Goal: Task Accomplishment & Management: Use online tool/utility

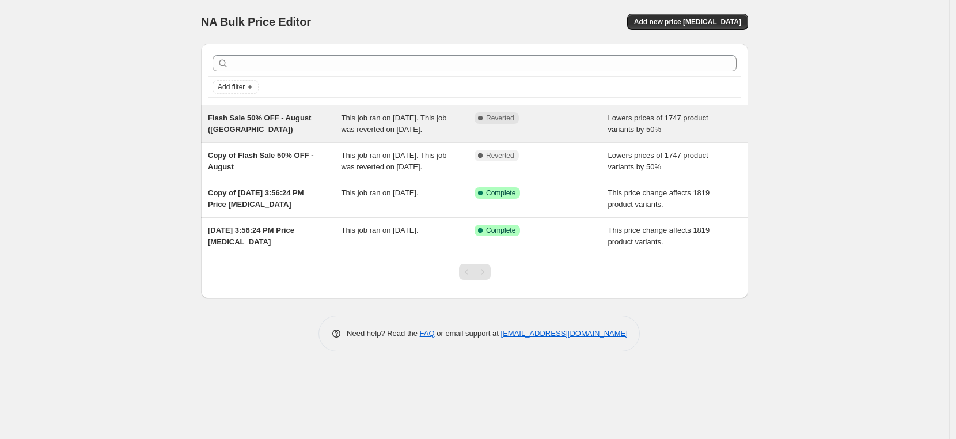
click at [391, 129] on span "This job ran on [DATE]. This job was reverted on [DATE]." at bounding box center [394, 123] width 105 height 20
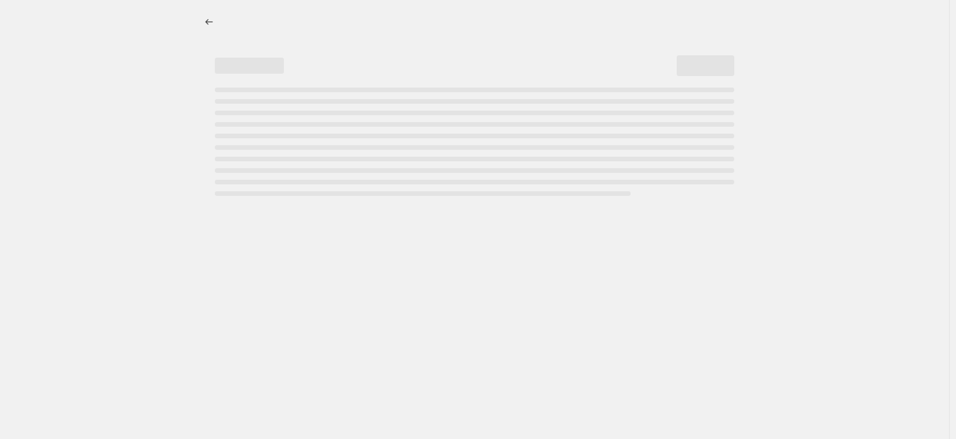
select select "percentage"
select select "tag"
select select "not_equal"
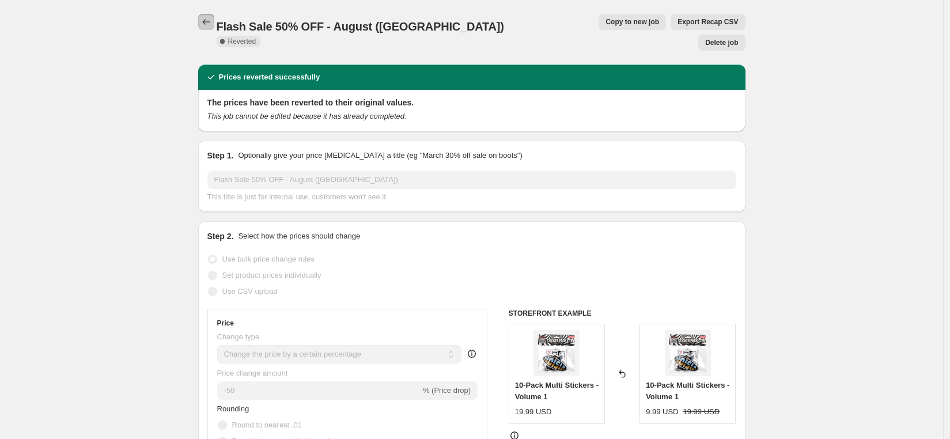
click at [208, 21] on icon "Price change jobs" at bounding box center [206, 22] width 12 height 12
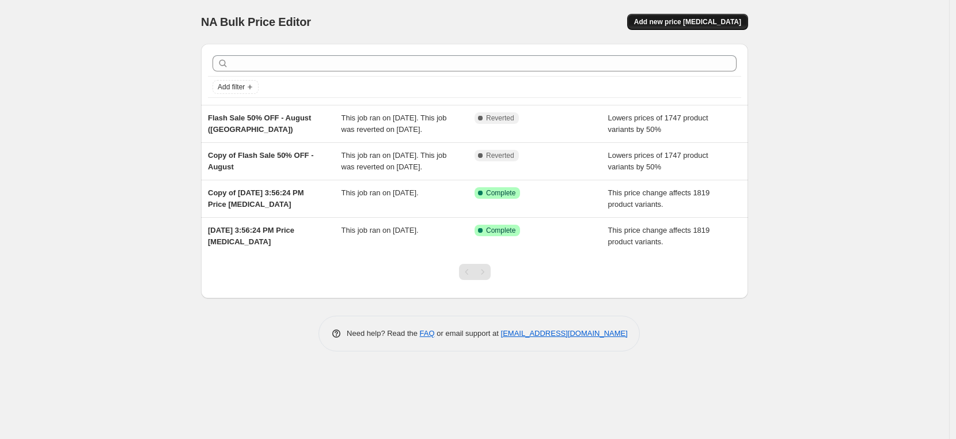
click at [699, 25] on span "Add new price [MEDICAL_DATA]" at bounding box center [687, 21] width 107 height 9
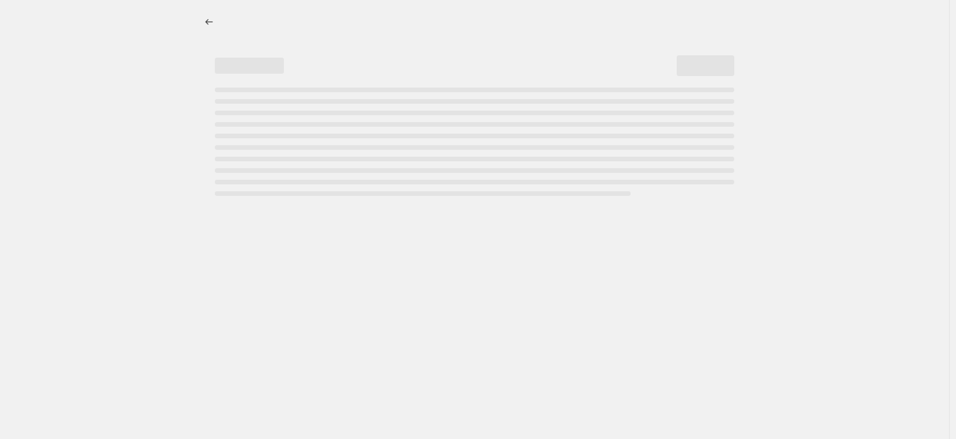
select select "percentage"
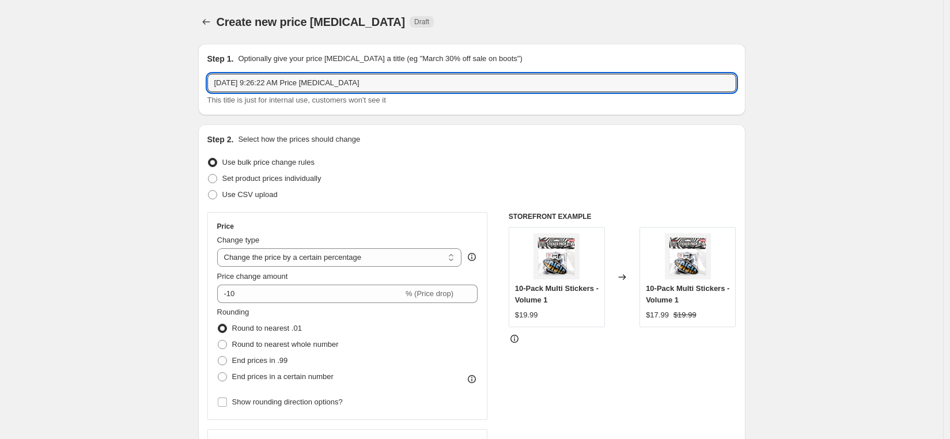
drag, startPoint x: 377, startPoint y: 81, endPoint x: 194, endPoint y: 81, distance: 183.1
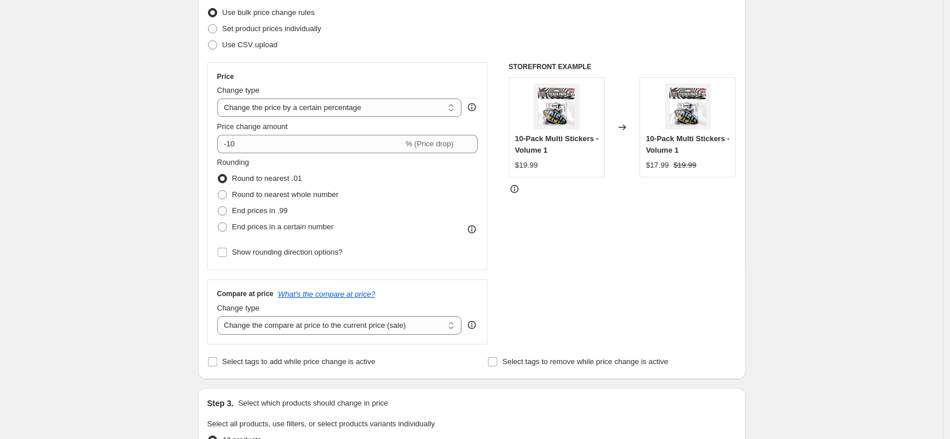
scroll to position [150, 0]
type input "Canadian Thanksgiven 50% off"
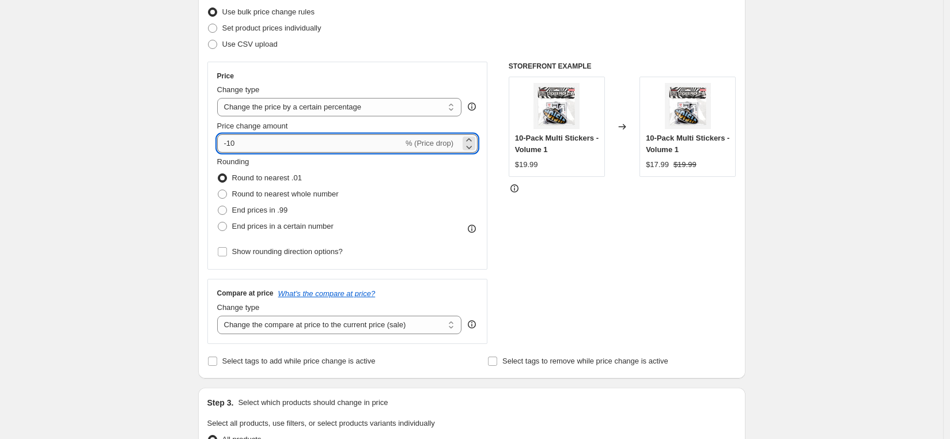
drag, startPoint x: 240, startPoint y: 146, endPoint x: 227, endPoint y: 146, distance: 12.7
click at [227, 146] on input "-10" at bounding box center [310, 143] width 186 height 18
type input "-50"
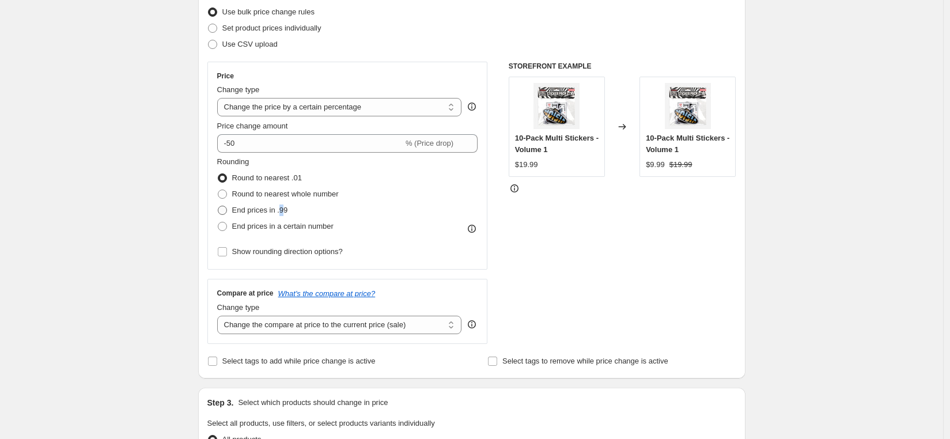
click at [286, 210] on span "End prices in .99" at bounding box center [260, 210] width 56 height 9
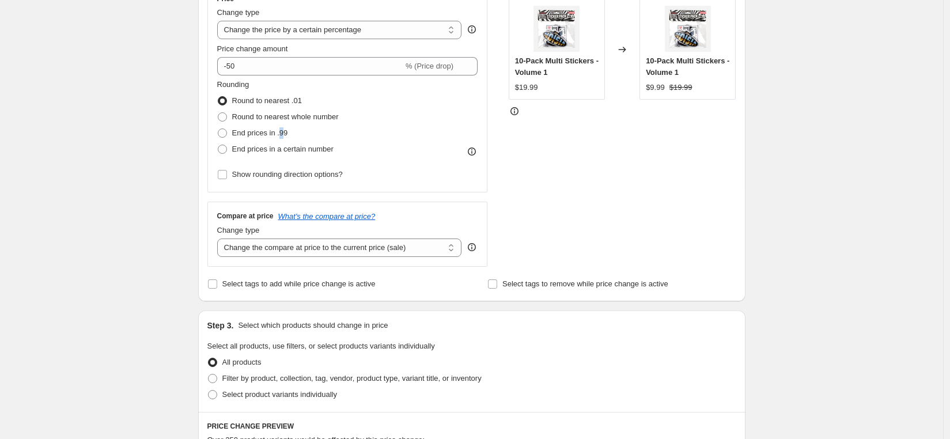
scroll to position [232, 0]
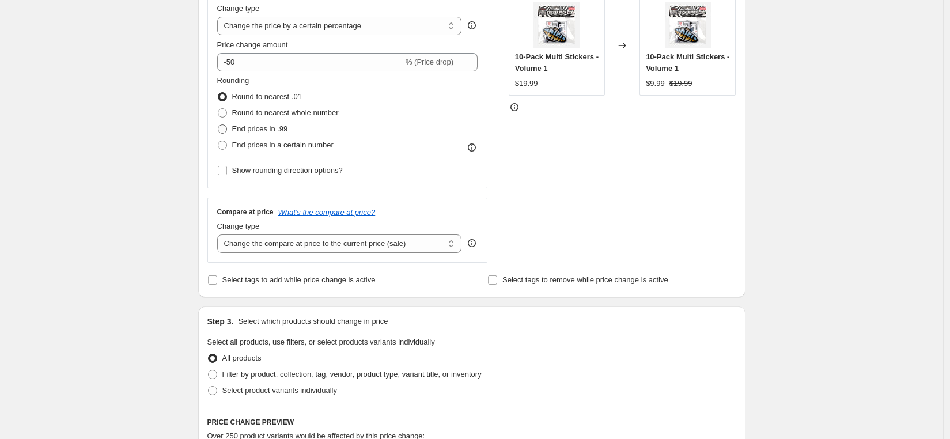
click at [226, 128] on span at bounding box center [222, 128] width 9 height 9
click at [218, 125] on input "End prices in .99" at bounding box center [218, 124] width 1 height 1
radio input "true"
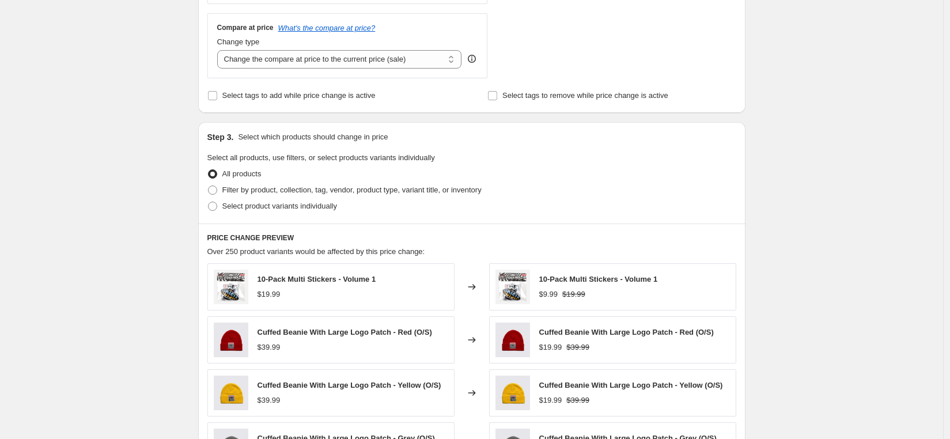
scroll to position [418, 0]
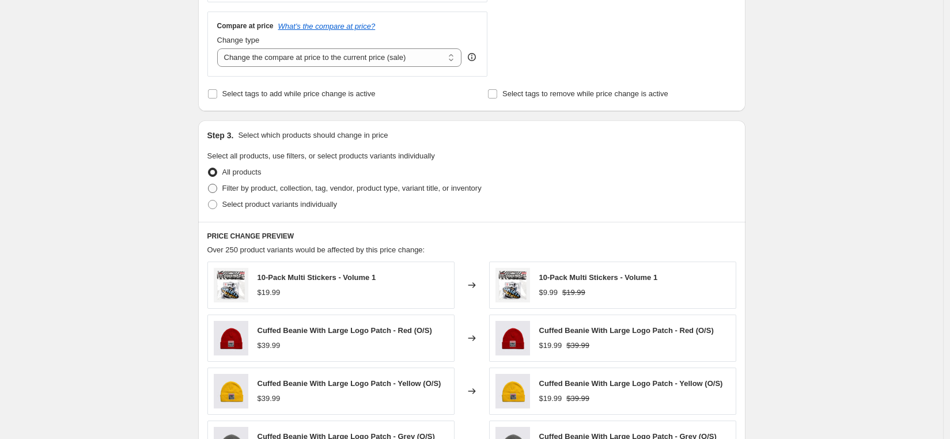
click at [296, 188] on span "Filter by product, collection, tag, vendor, product type, variant title, or inv…" at bounding box center [351, 188] width 259 height 9
click at [208, 184] on input "Filter by product, collection, tag, vendor, product type, variant title, or inv…" at bounding box center [208, 184] width 1 height 1
radio input "true"
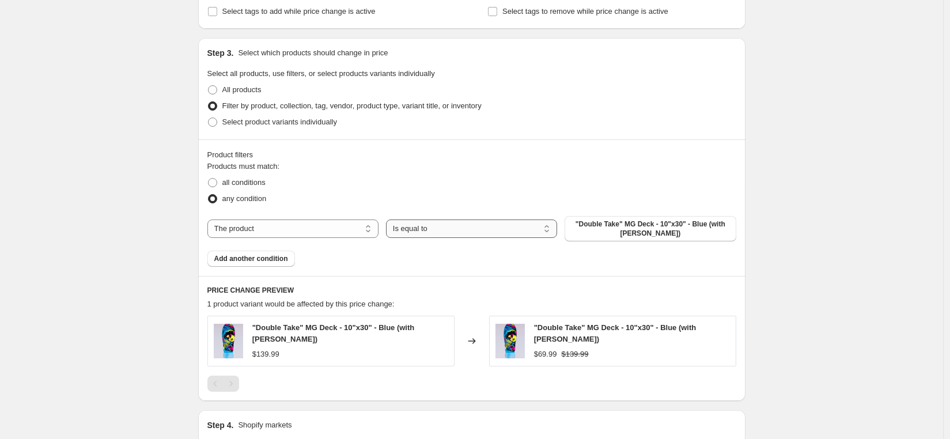
scroll to position [503, 0]
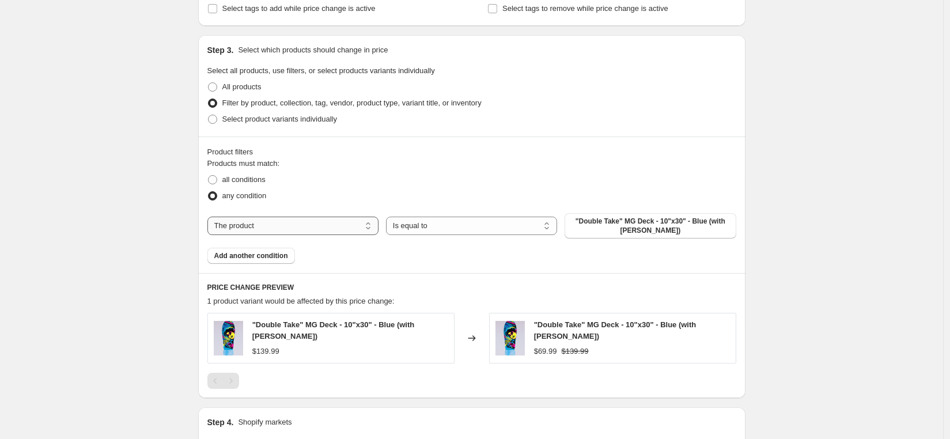
click at [270, 223] on select "The product The product's collection The product's tag The product's vendor The…" at bounding box center [292, 226] width 171 height 18
select select "tag"
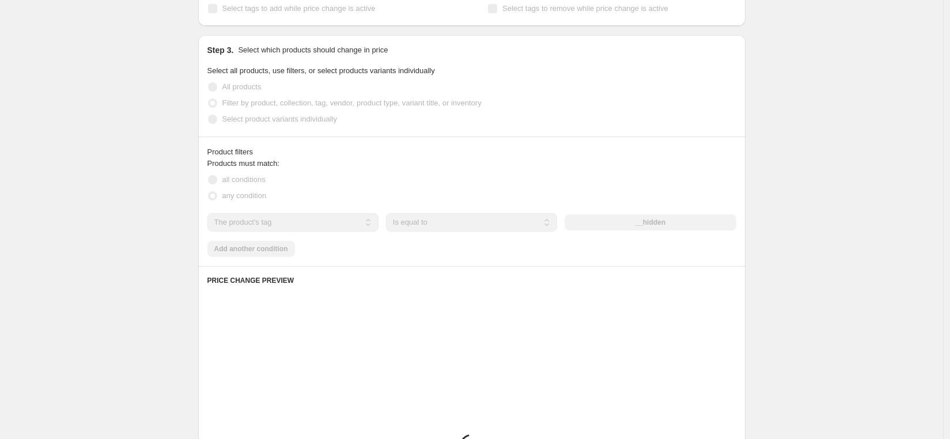
click at [456, 231] on div "Products must match: all conditions any condition The product The product's col…" at bounding box center [471, 207] width 529 height 99
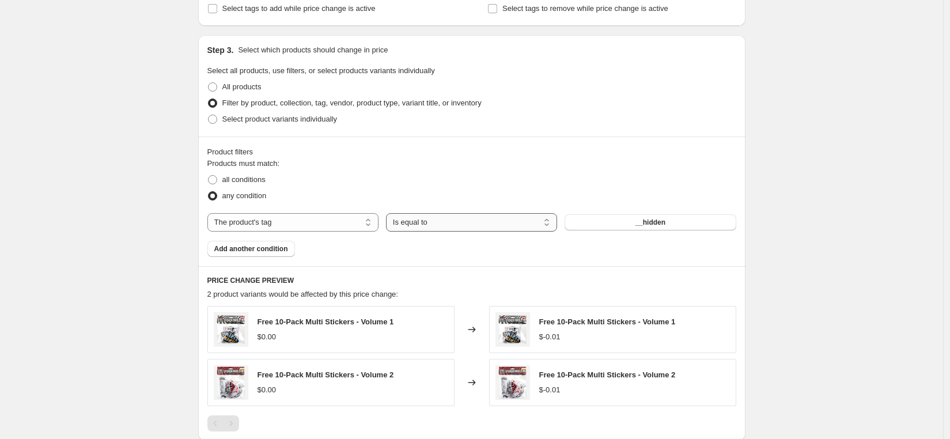
click at [450, 227] on select "Is equal to Is not equal to" at bounding box center [471, 222] width 171 height 18
select select "not_equal"
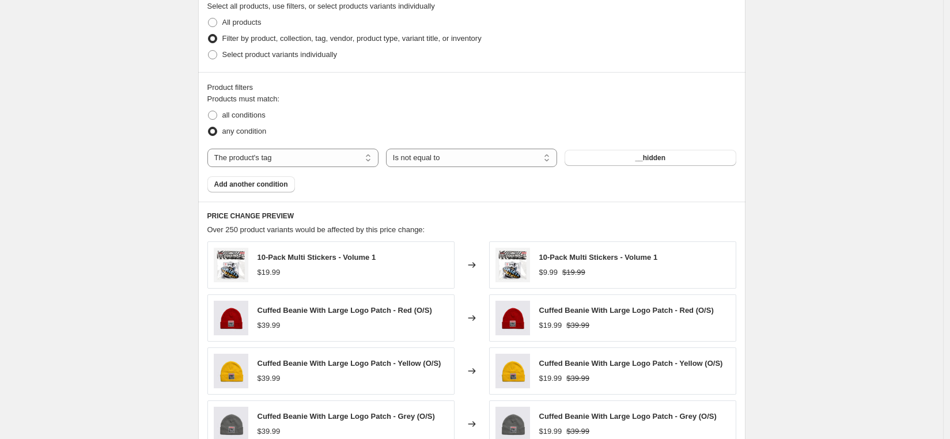
scroll to position [568, 0]
click at [276, 188] on button "Add another condition" at bounding box center [251, 183] width 88 height 16
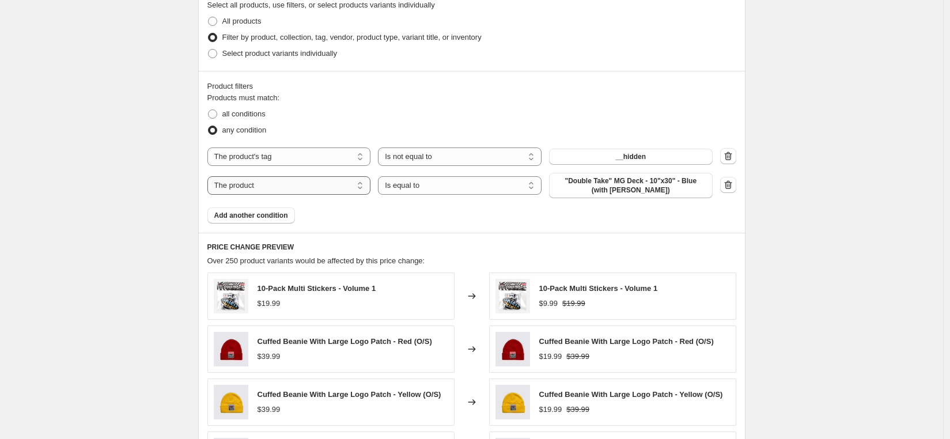
click at [296, 191] on select "The product The product's collection The product's tag The product's vendor The…" at bounding box center [289, 185] width 164 height 18
select select "tag"
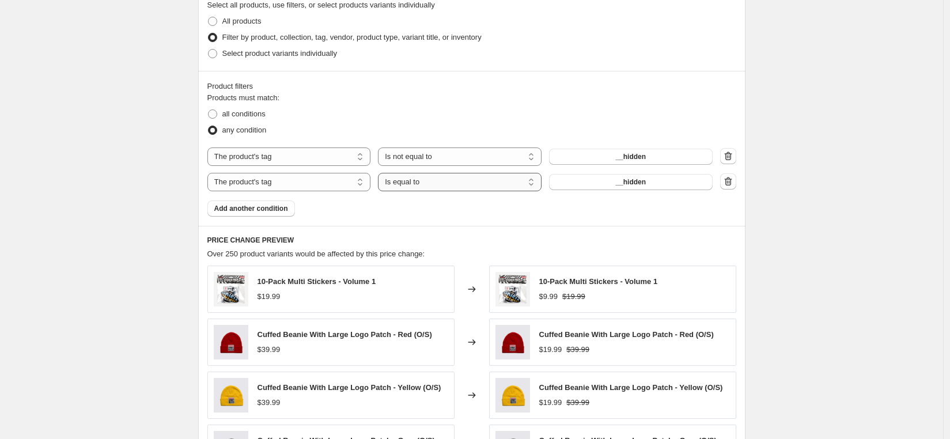
click at [473, 188] on select "Is equal to Is not equal to" at bounding box center [460, 182] width 164 height 18
select select "not_equal"
click at [625, 185] on span "__hidden" at bounding box center [630, 181] width 31 height 9
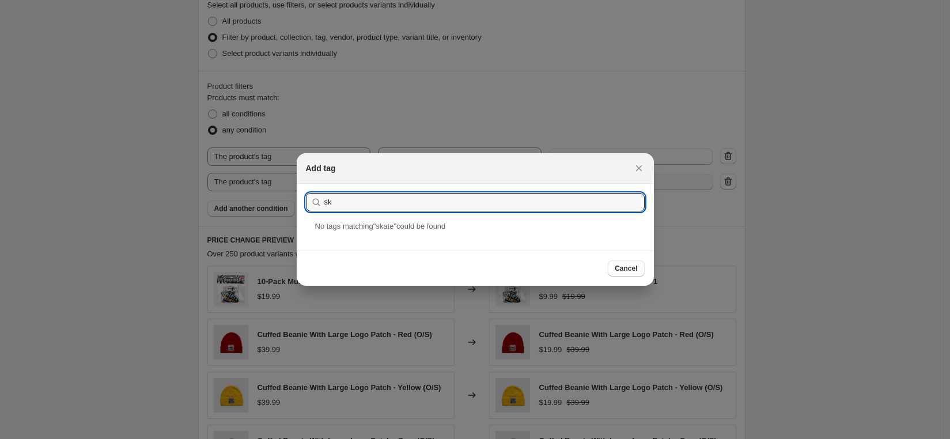
type input "s"
type input "b"
drag, startPoint x: 350, startPoint y: 205, endPoint x: 305, endPoint y: 201, distance: 44.5
click at [306, 201] on div "deck" at bounding box center [475, 202] width 339 height 18
paste input "skateboard"
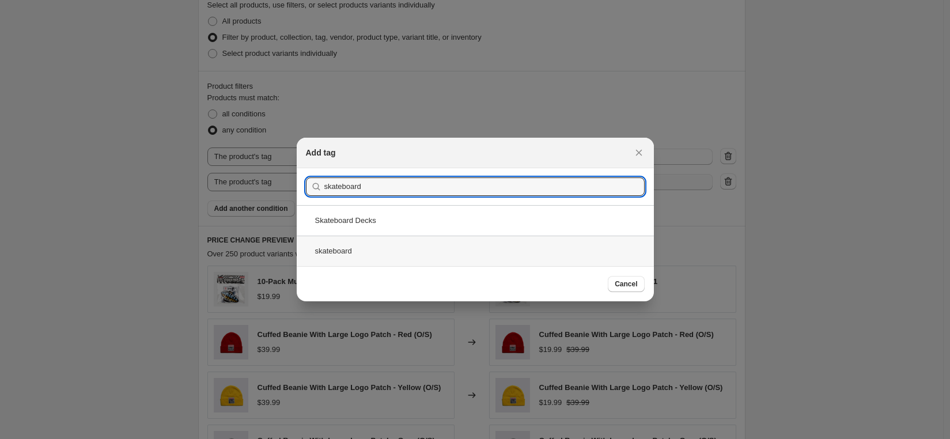
type input "skateboard"
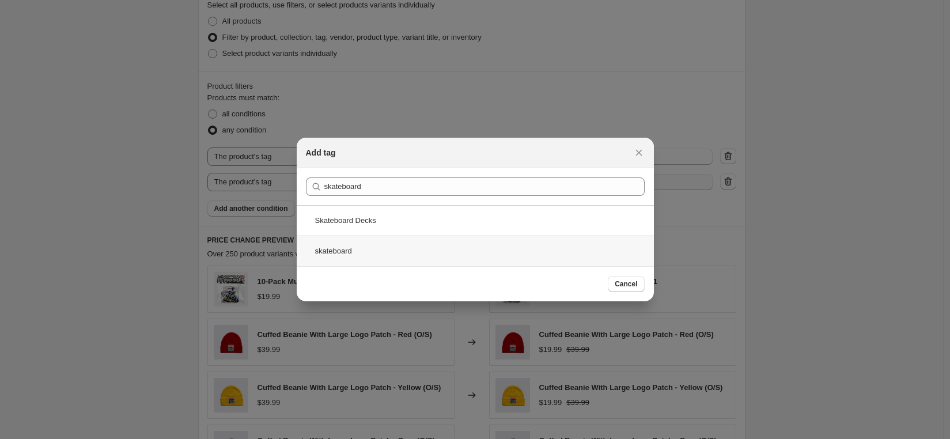
click at [377, 254] on div "skateboard" at bounding box center [475, 251] width 357 height 31
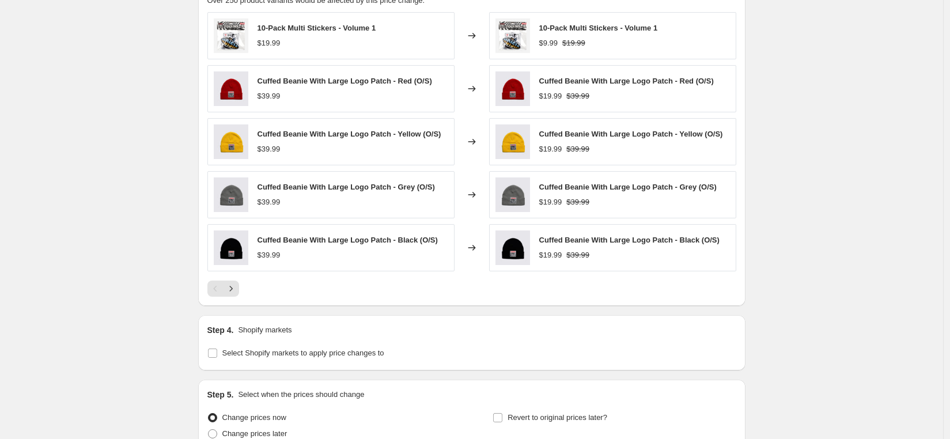
scroll to position [932, 0]
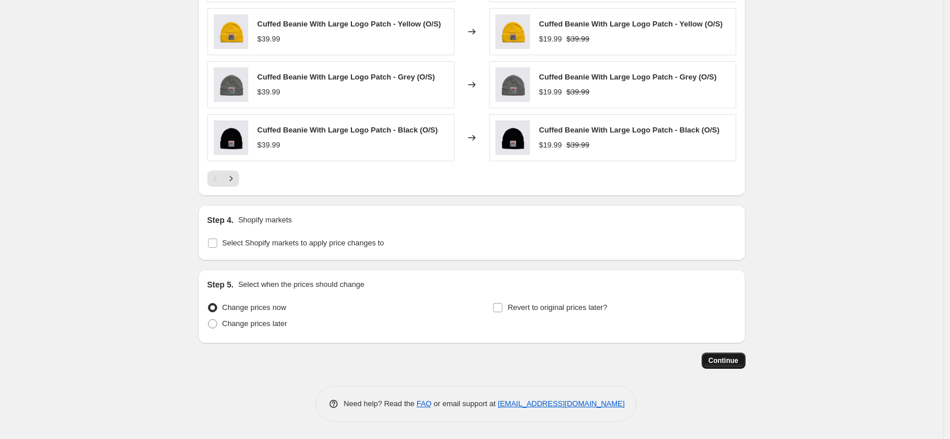
click at [731, 363] on span "Continue" at bounding box center [723, 360] width 30 height 9
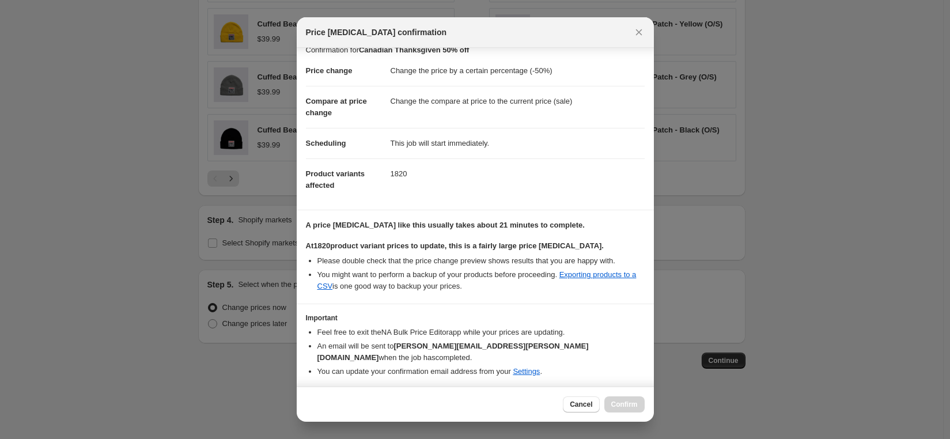
scroll to position [39, 0]
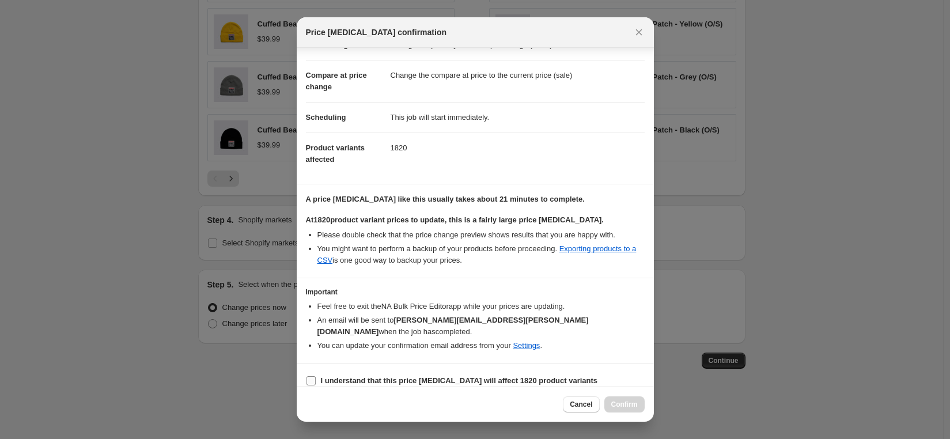
click at [374, 376] on b "I understand that this price change job will affect 1820 product variants" at bounding box center [459, 380] width 277 height 9
click at [316, 376] on input "I understand that this price change job will affect 1820 product variants" at bounding box center [310, 380] width 9 height 9
checkbox input "true"
click at [629, 403] on span "Confirm" at bounding box center [624, 404] width 26 height 9
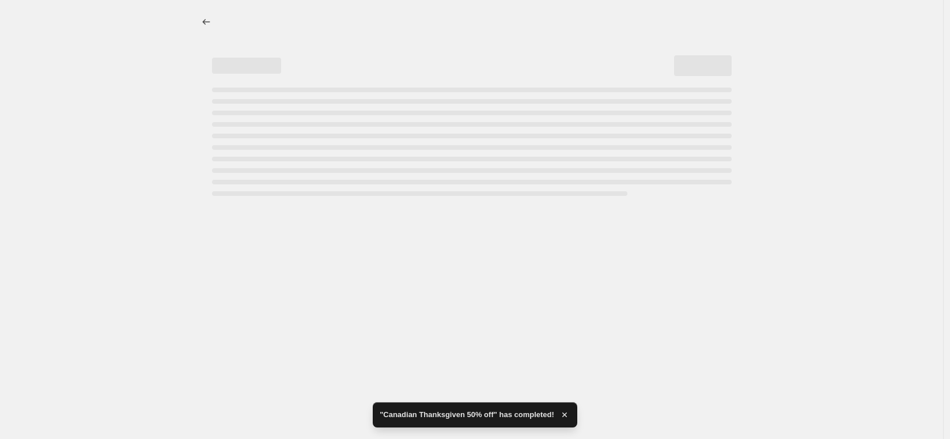
select select "percentage"
select select "tag"
select select "not_equal"
select select "tag"
select select "not_equal"
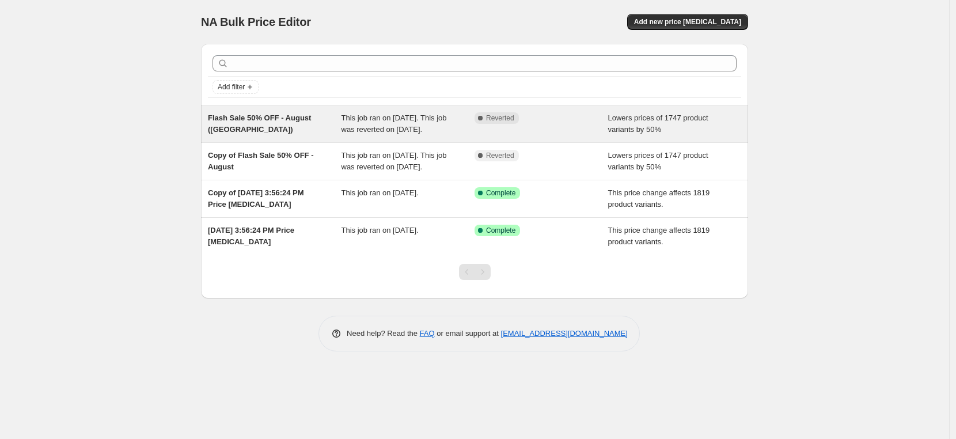
click at [381, 133] on span "This job ran on [DATE]. This job was reverted on [DATE]." at bounding box center [394, 123] width 105 height 20
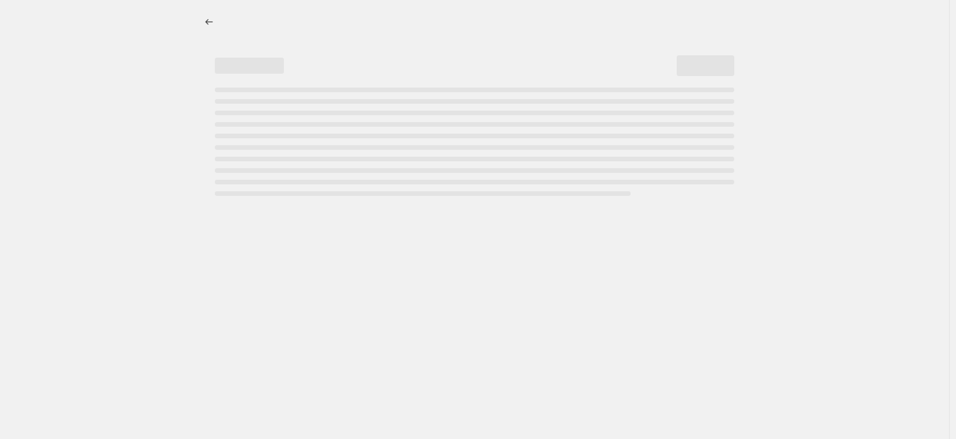
select select "percentage"
select select "tag"
select select "not_equal"
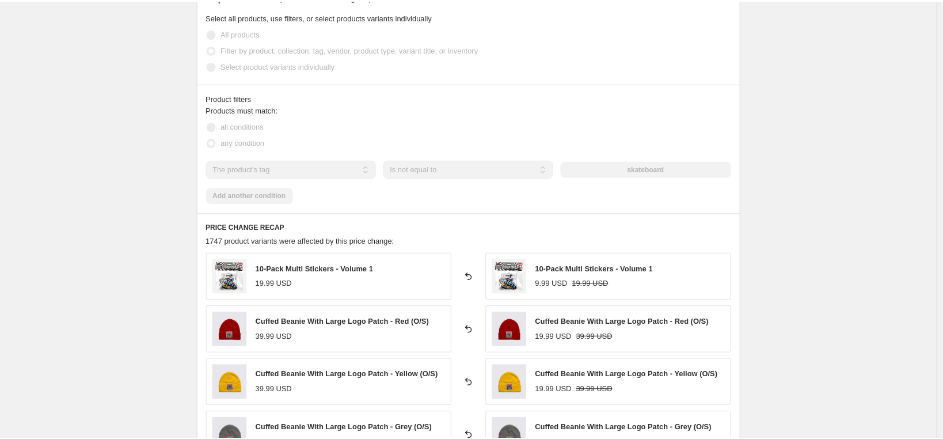
scroll to position [718, 0]
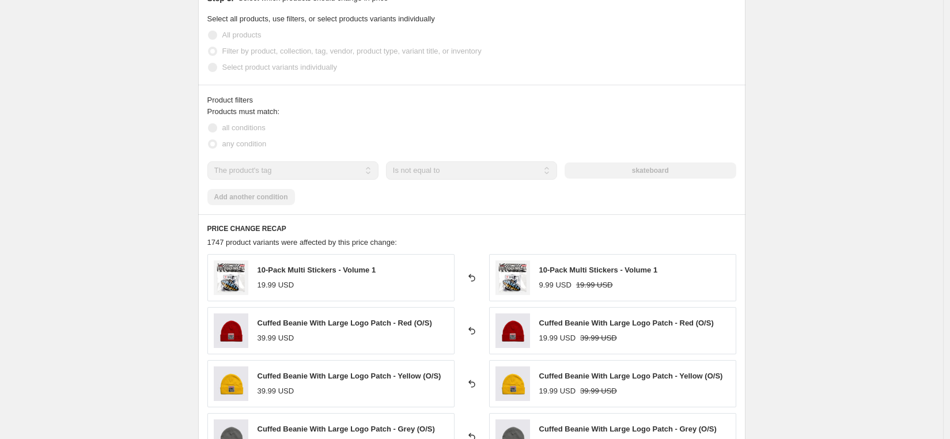
drag, startPoint x: 677, startPoint y: 153, endPoint x: 634, endPoint y: 150, distance: 42.8
click at [634, 162] on div "skateboard" at bounding box center [649, 170] width 171 height 16
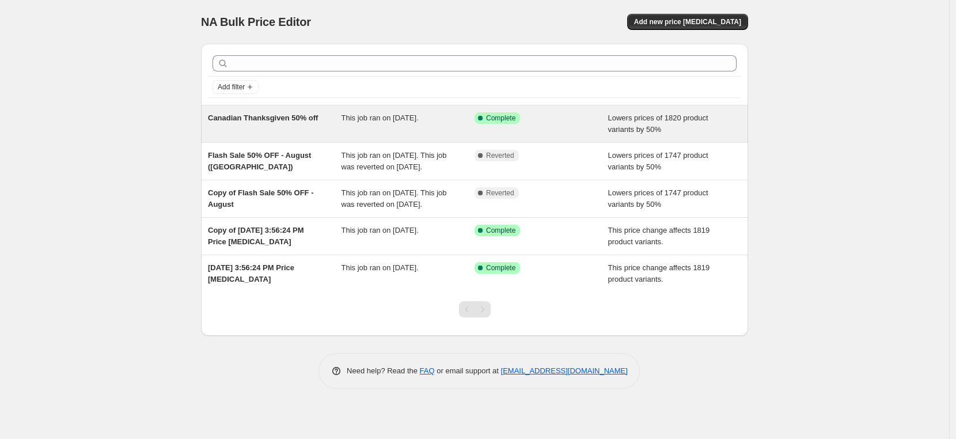
click at [347, 121] on span "This job ran on [DATE]." at bounding box center [380, 117] width 77 height 9
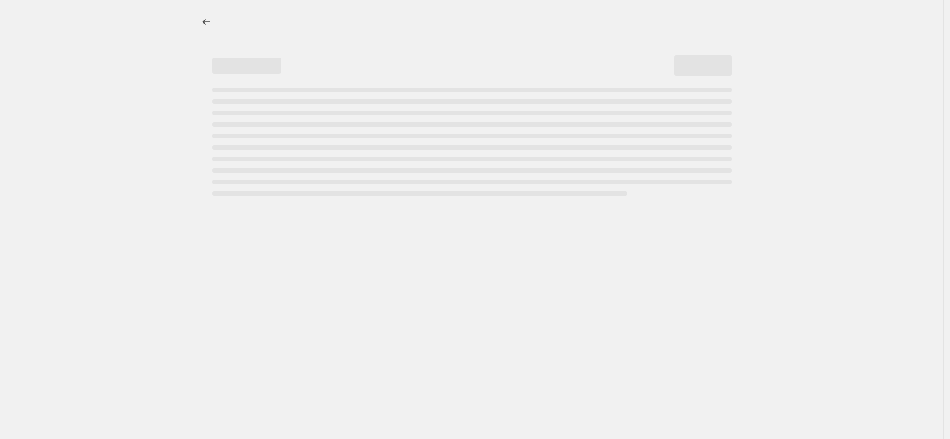
select select "percentage"
select select "not_equal"
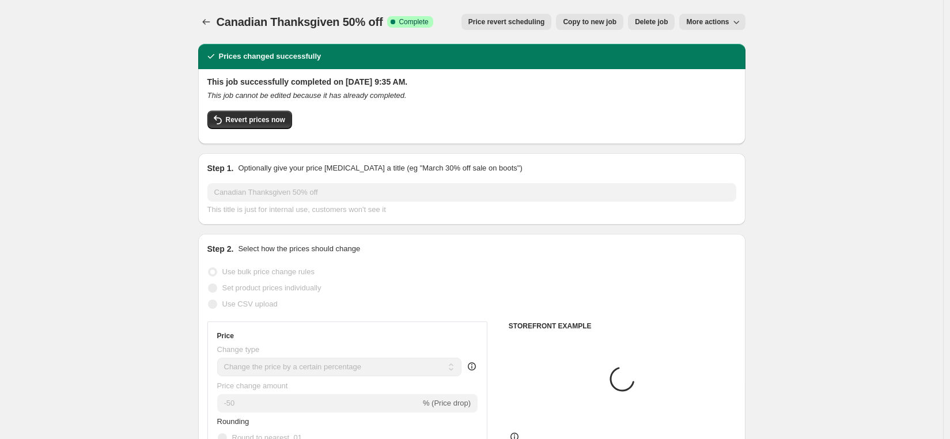
select select "tag"
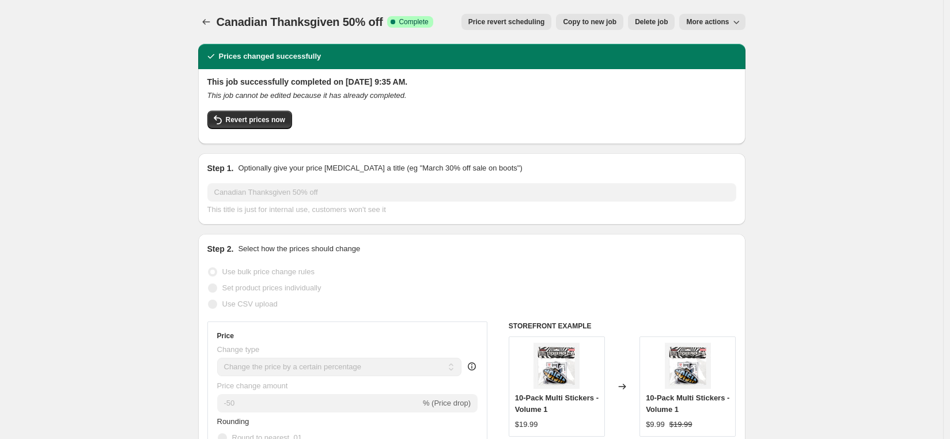
click at [701, 20] on span "More actions" at bounding box center [707, 21] width 43 height 9
click at [734, 243] on div "Step 2. Select how the prices should change" at bounding box center [471, 249] width 529 height 12
click at [692, 274] on div "Use bulk price change rules" at bounding box center [471, 272] width 529 height 16
click at [586, 20] on span "Copy to new job" at bounding box center [590, 21] width 54 height 9
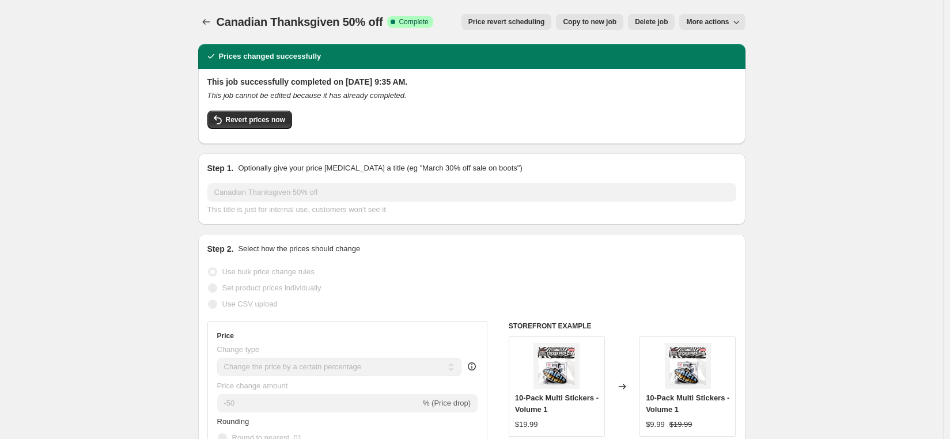
select select "percentage"
select select "tag"
select select "not_equal"
select select "tag"
select select "not_equal"
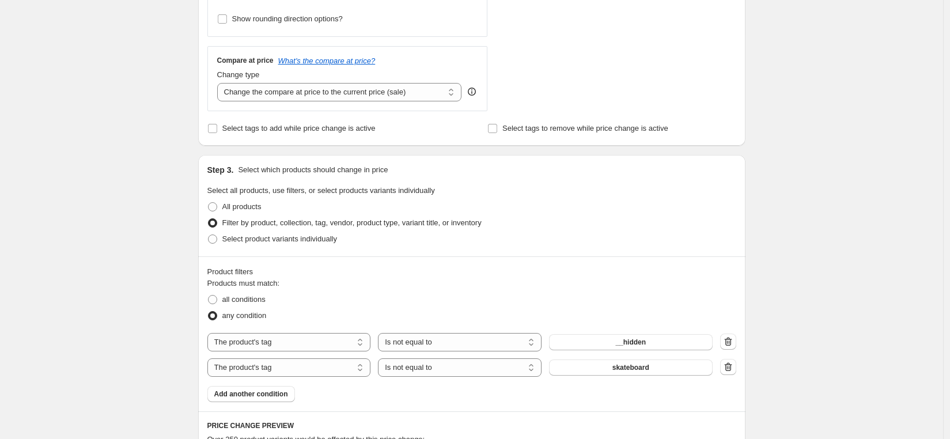
scroll to position [381, 0]
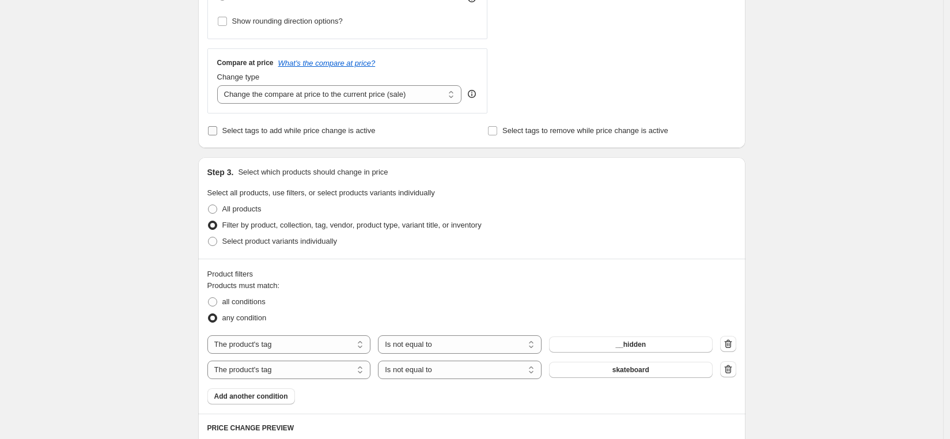
click at [318, 132] on span "Select tags to add while price change is active" at bounding box center [298, 130] width 153 height 9
click at [217, 132] on input "Select tags to add while price change is active" at bounding box center [212, 130] width 9 height 9
checkbox input "true"
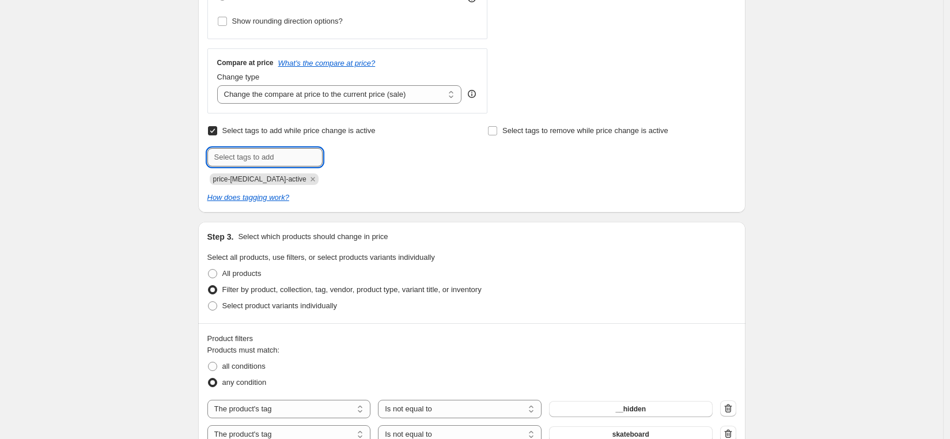
click at [282, 158] on input "text" at bounding box center [264, 157] width 115 height 18
type input "50%"
click at [360, 160] on button "Add 50%" at bounding box center [346, 156] width 43 height 16
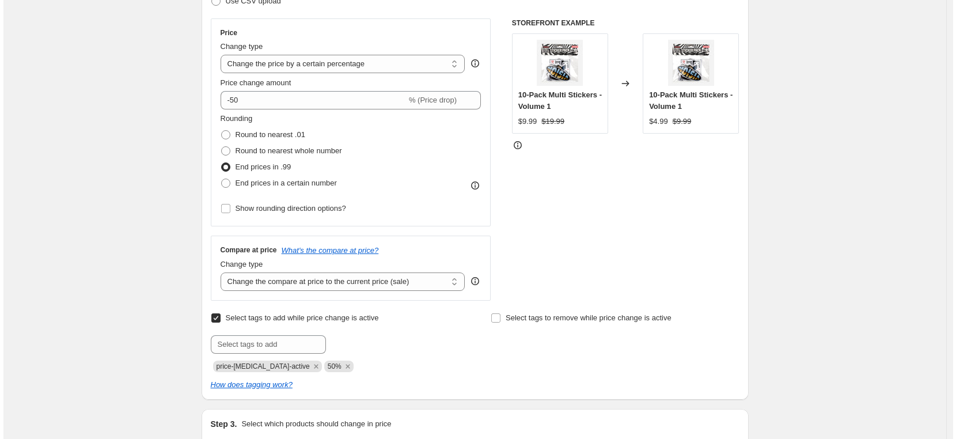
scroll to position [0, 0]
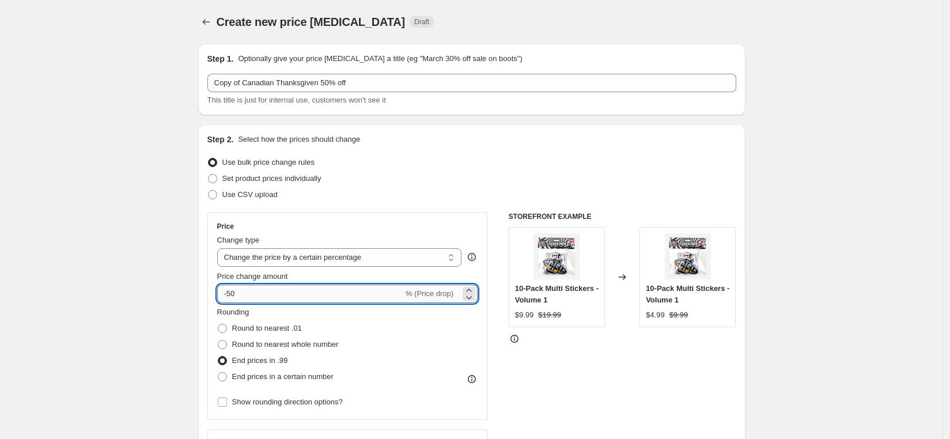
drag, startPoint x: 249, startPoint y: 294, endPoint x: 222, endPoint y: 293, distance: 27.7
click at [222, 293] on input "-50" at bounding box center [310, 293] width 186 height 18
type input "0"
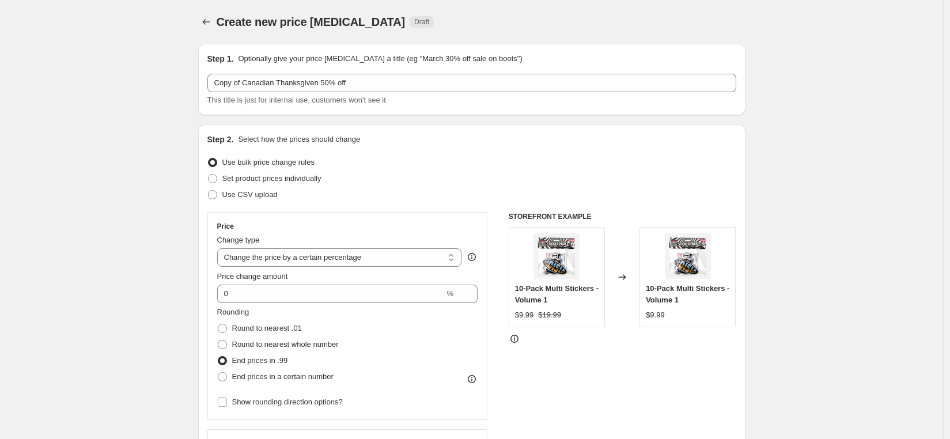
click at [605, 374] on div "STOREFRONT EXAMPLE 10-Pack Multi Stickers - Volume 1 $9.99 $19.99 Changed to 10…" at bounding box center [622, 353] width 227 height 282
click at [208, 22] on icon "Price change jobs" at bounding box center [206, 22] width 12 height 12
